Goal: Transaction & Acquisition: Purchase product/service

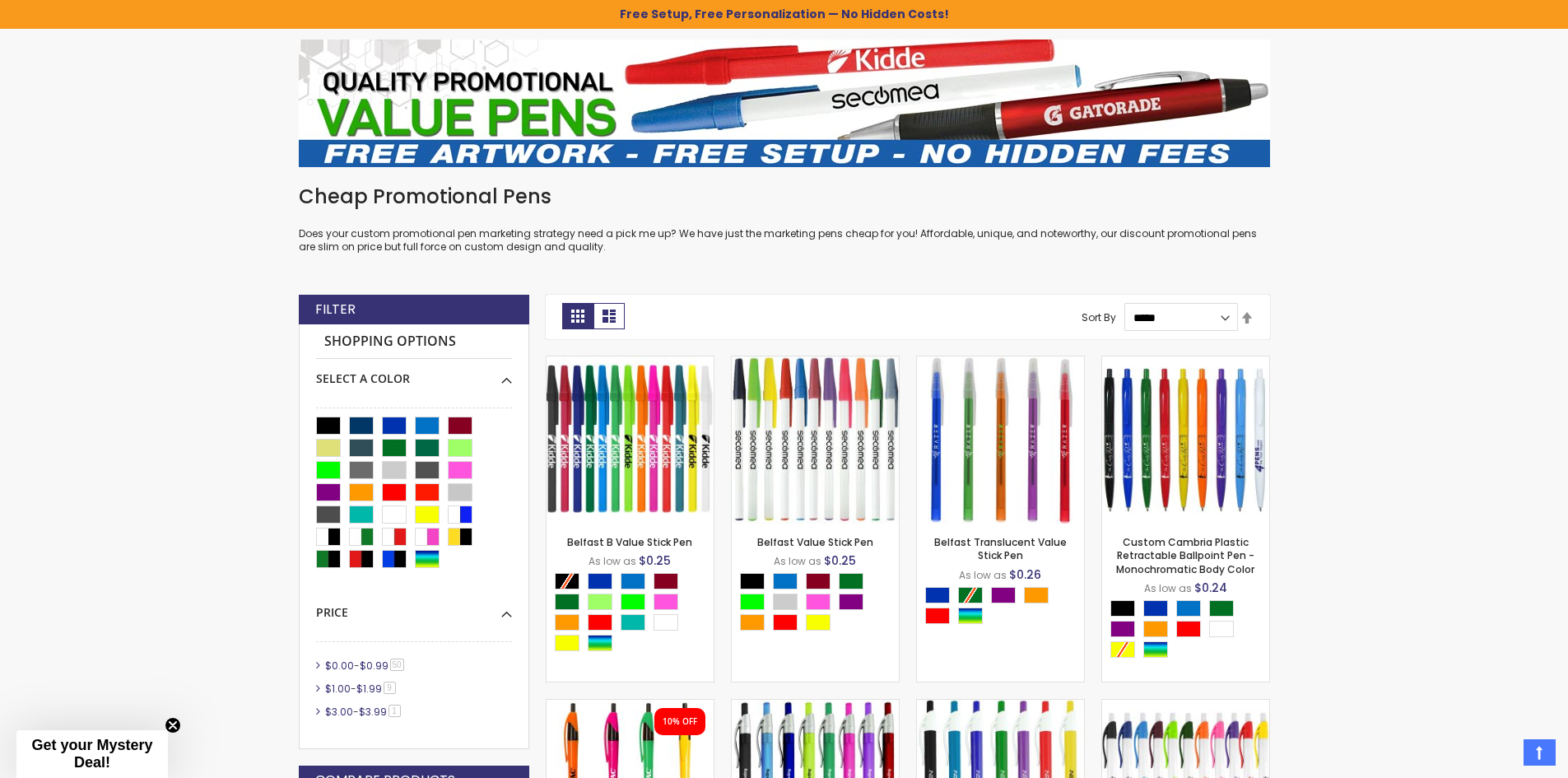
scroll to position [247, 0]
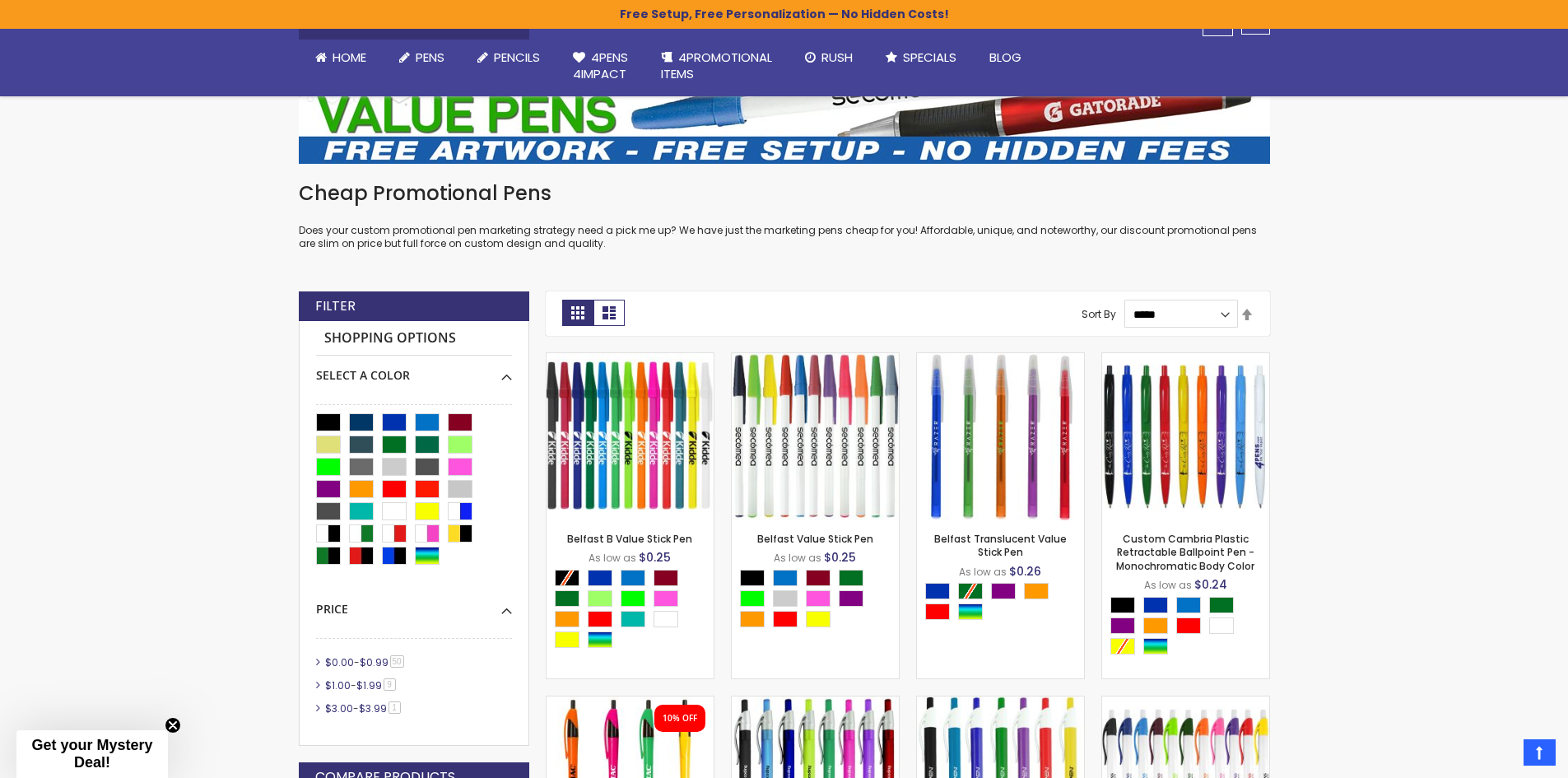
click at [407, 423] on div at bounding box center [414, 490] width 196 height 156
click at [403, 423] on div "Blue" at bounding box center [394, 422] width 24 height 18
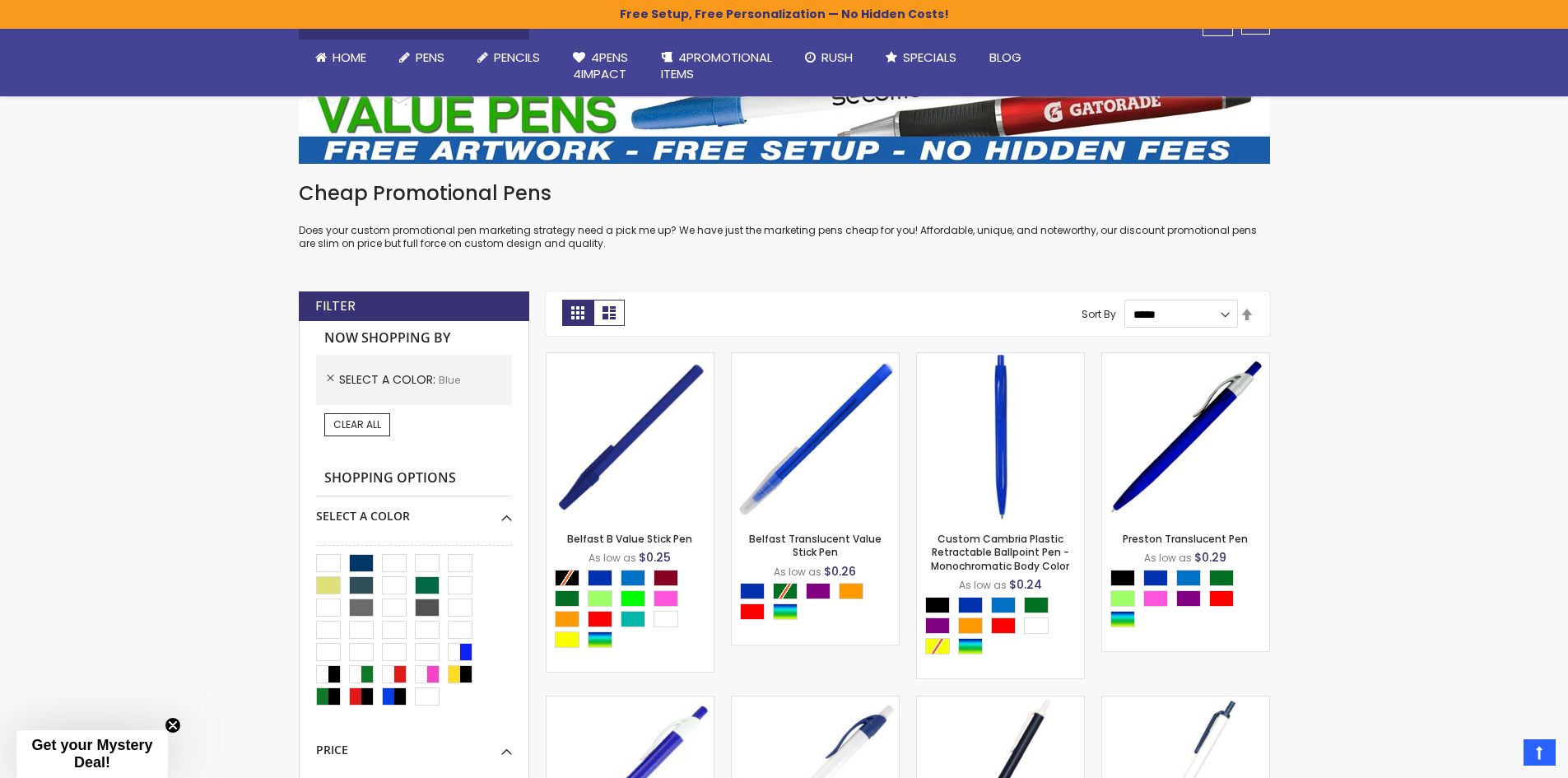
click at [422, 423] on div "Clear All" at bounding box center [414, 424] width 196 height 23
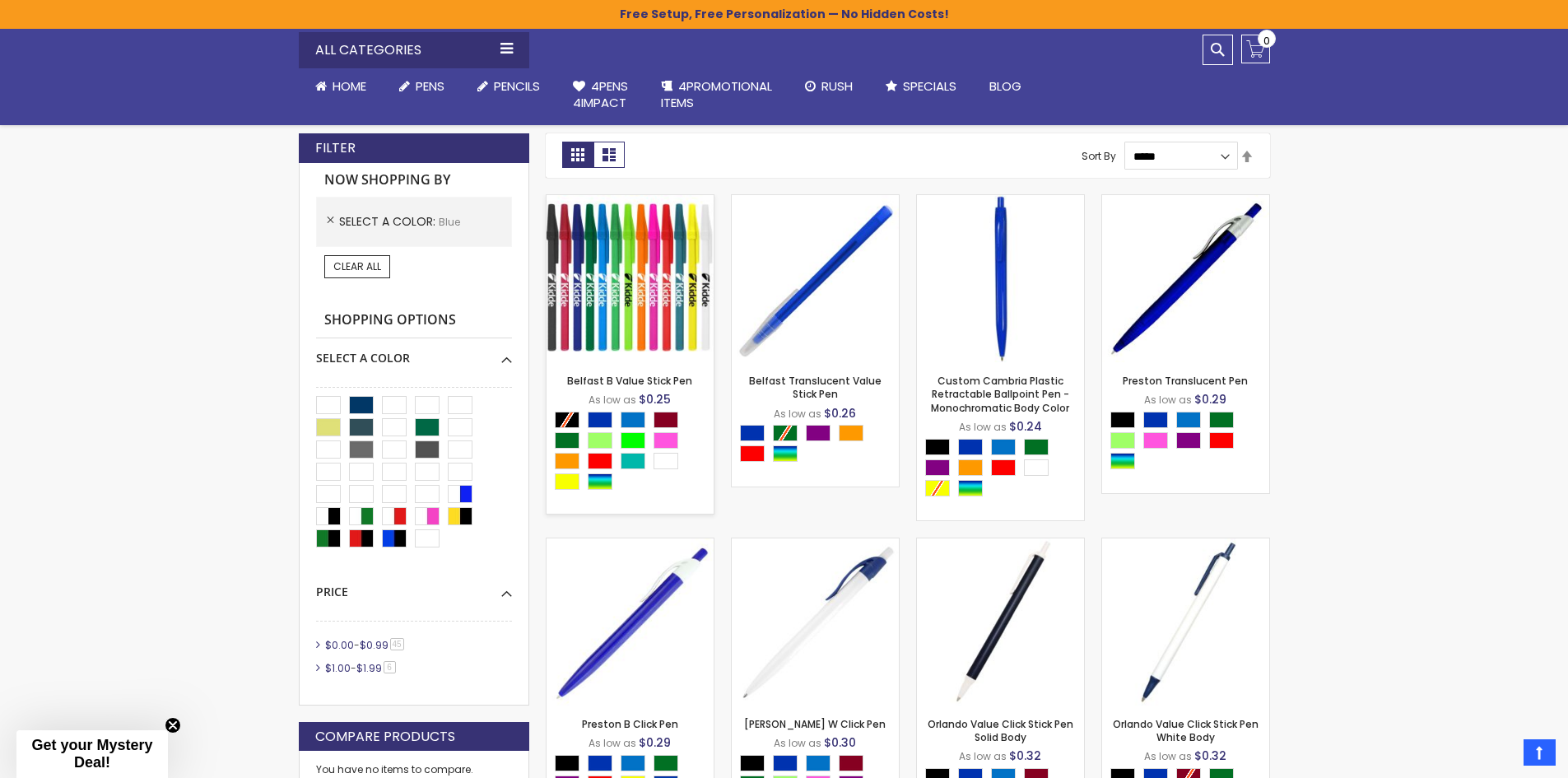
scroll to position [412, 0]
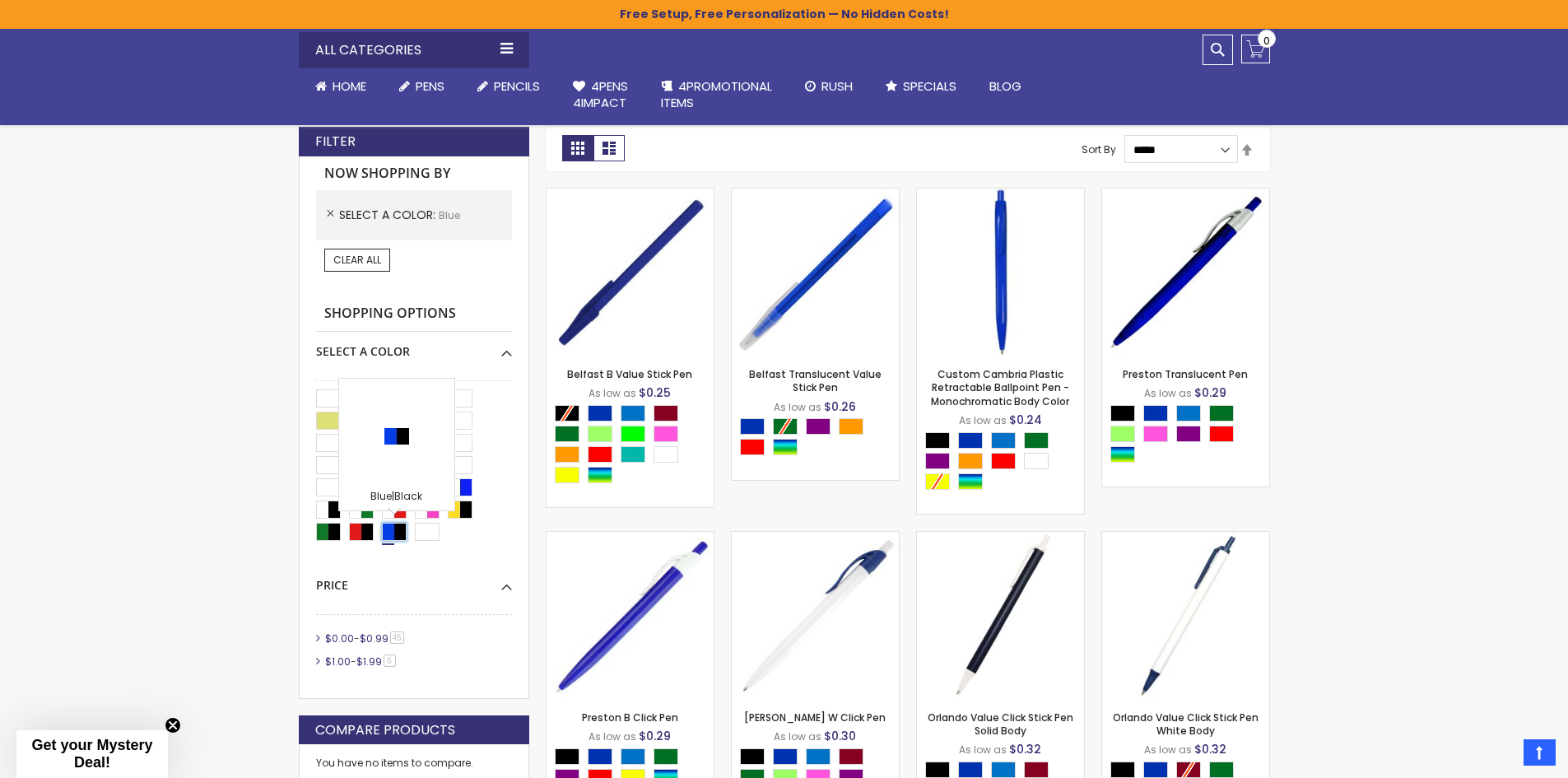
click at [387, 528] on div "Blue|Black" at bounding box center [394, 531] width 24 height 18
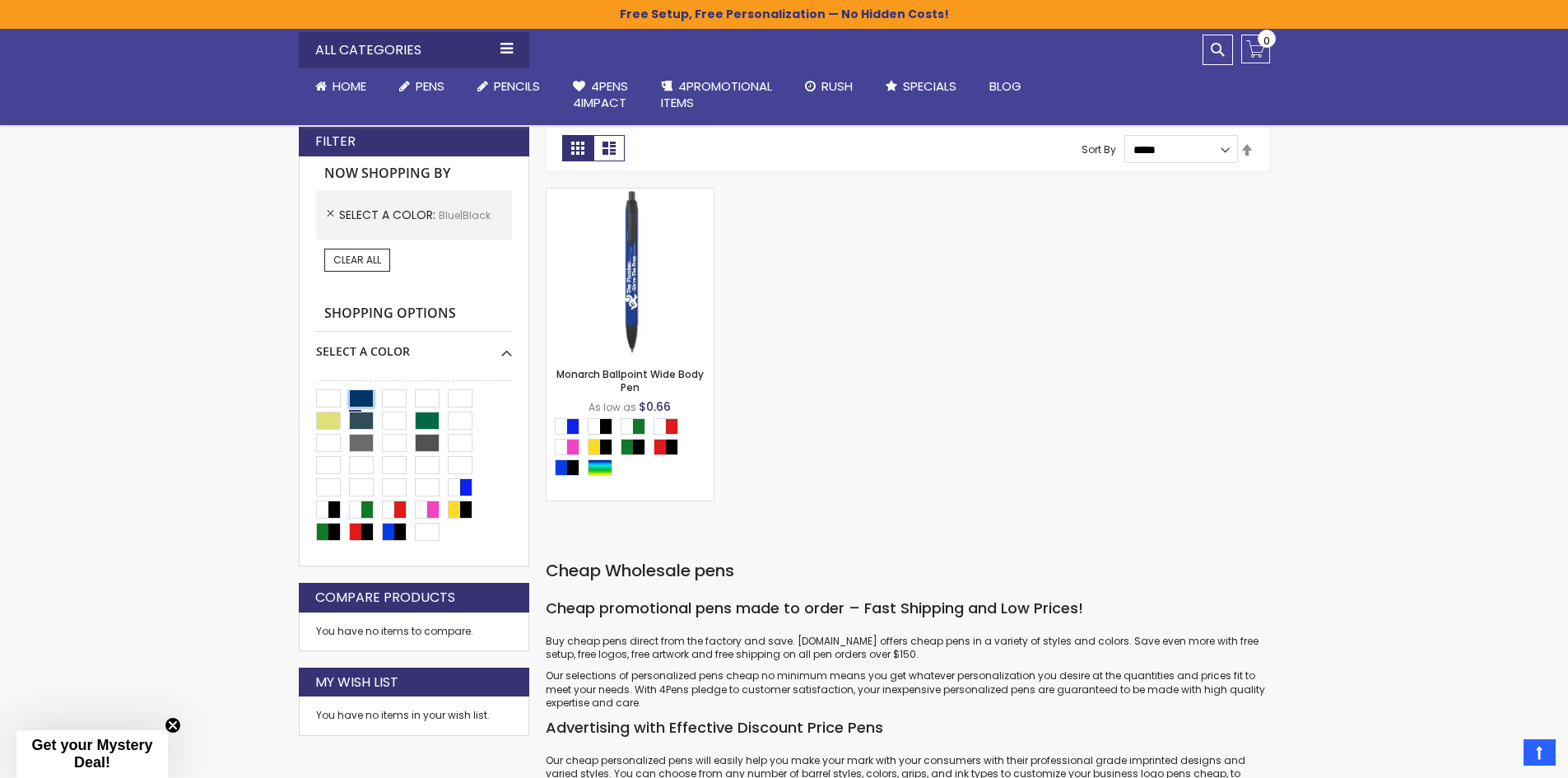
click at [355, 396] on div "Navy Blue" at bounding box center [362, 398] width 24 height 18
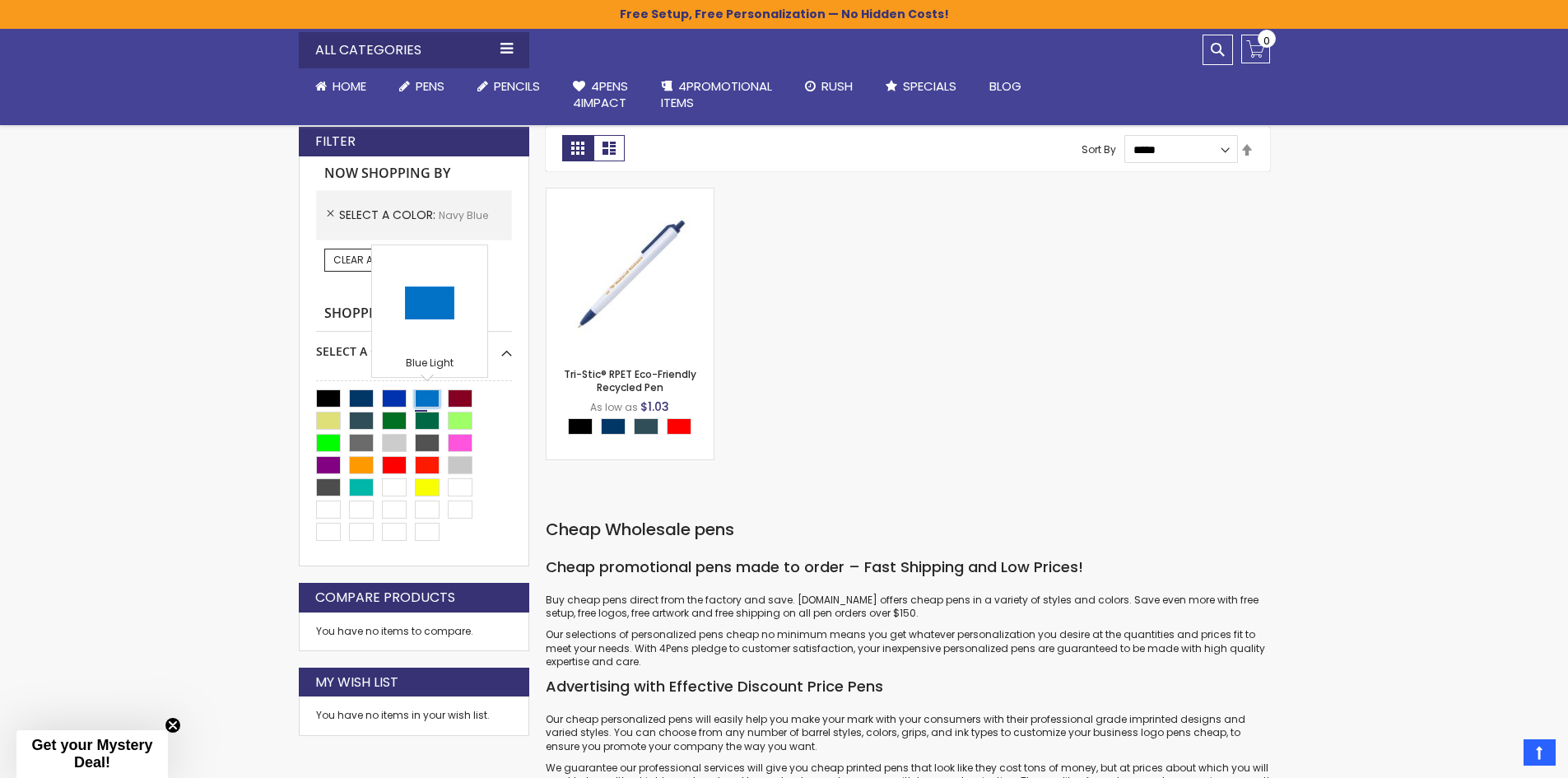
click at [429, 396] on div "Blue Light" at bounding box center [427, 398] width 24 height 18
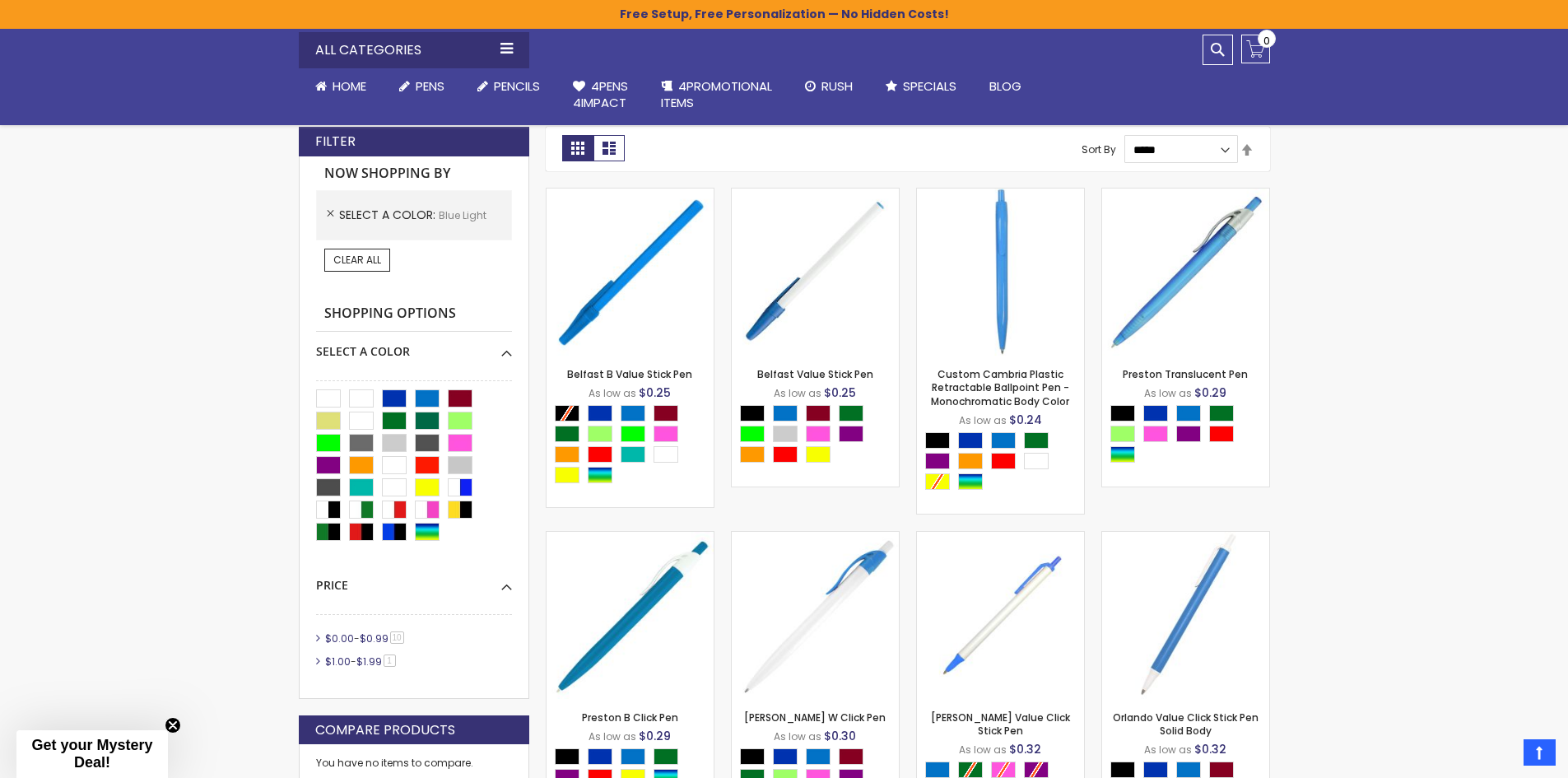
scroll to position [247, 0]
